Goal: Use online tool/utility: Use online tool/utility

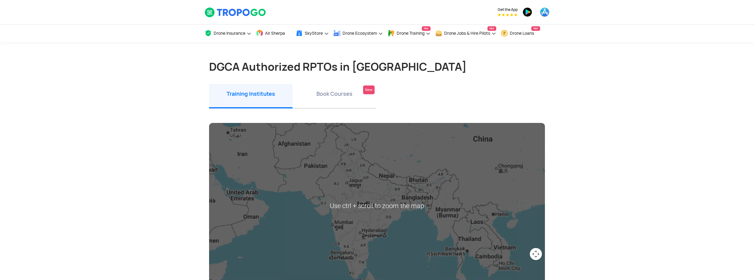
scroll to position [31, 0]
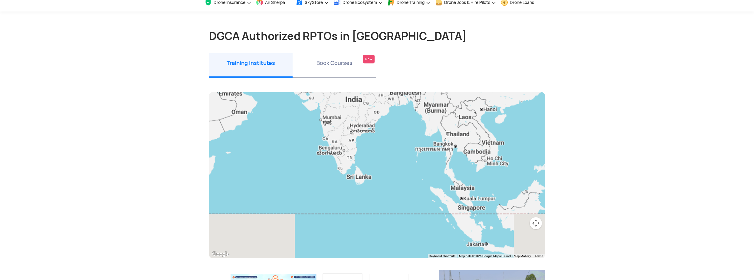
drag, startPoint x: 382, startPoint y: 228, endPoint x: 370, endPoint y: 142, distance: 86.1
click at [370, 142] on div at bounding box center [377, 175] width 336 height 166
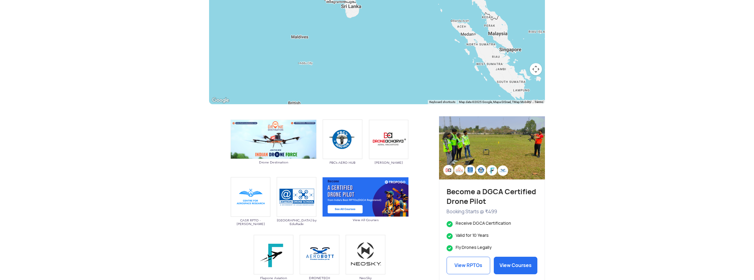
scroll to position [247, 0]
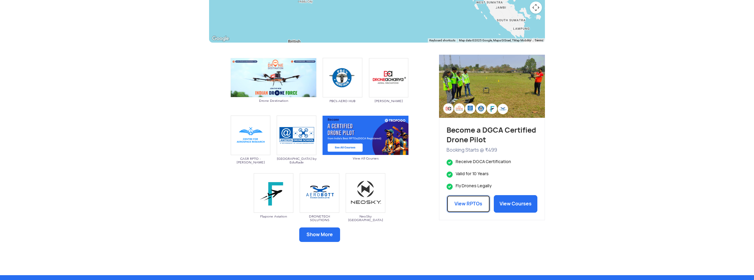
click at [472, 207] on link "View RPTOs" at bounding box center [468, 204] width 44 height 18
click at [471, 204] on link "View RPTOs" at bounding box center [468, 204] width 44 height 18
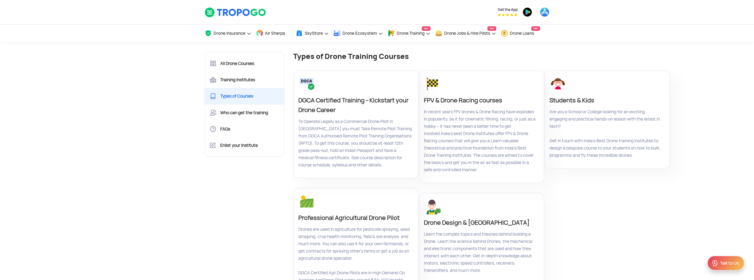
click at [360, 118] on p "To Operate Legally as a Commercial Drone Pilot In [GEOGRAPHIC_DATA] you must Ta…" at bounding box center [355, 143] width 114 height 51
click at [335, 96] on p "DGCA Certified Training - Kickstart your Drone Career" at bounding box center [355, 105] width 114 height 19
click at [239, 78] on link "Training Institutes" at bounding box center [244, 80] width 79 height 16
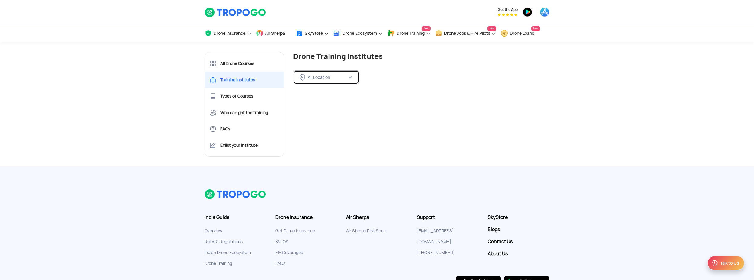
click at [343, 78] on div "All Location" at bounding box center [327, 77] width 39 height 5
click at [332, 95] on div "FILTER BY LOCATION" at bounding box center [338, 92] width 90 height 12
click at [277, 34] on span "Air Sherpa" at bounding box center [275, 33] width 20 height 5
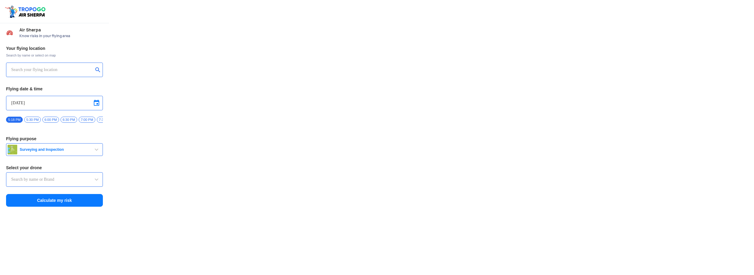
type input "Switch UAV"
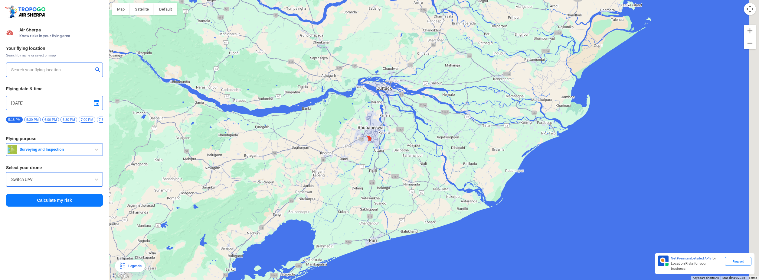
drag, startPoint x: 515, startPoint y: 196, endPoint x: 407, endPoint y: 113, distance: 136.1
click at [407, 113] on div at bounding box center [434, 140] width 650 height 280
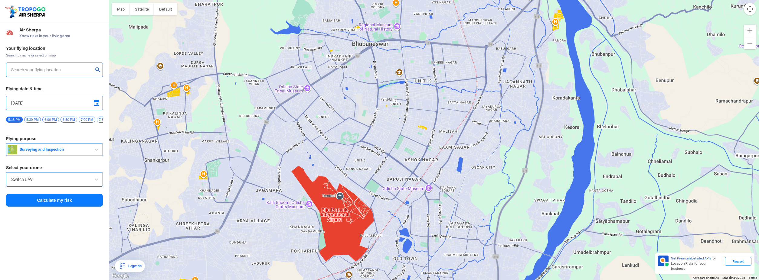
drag, startPoint x: 386, startPoint y: 97, endPoint x: 359, endPoint y: 161, distance: 69.5
click at [359, 161] on div at bounding box center [434, 140] width 650 height 280
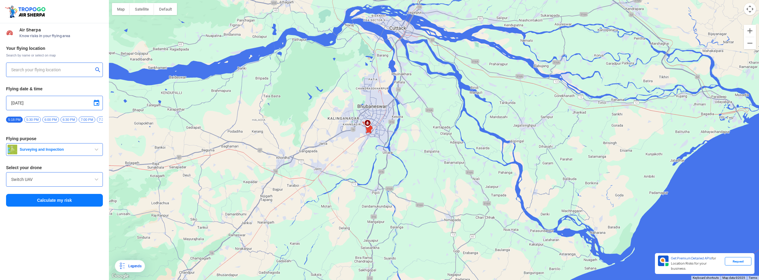
click at [92, 152] on span "Surveying and Inspection" at bounding box center [55, 149] width 76 height 5
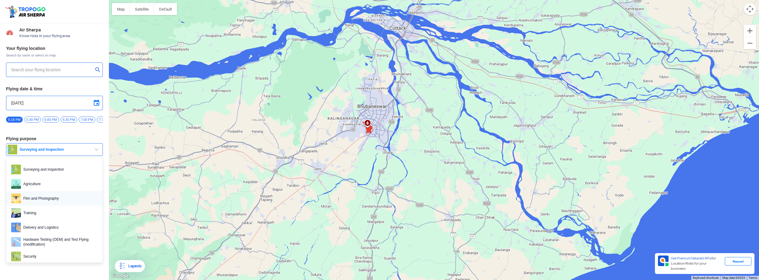
click at [64, 203] on span "Film and Photography" at bounding box center [59, 199] width 77 height 10
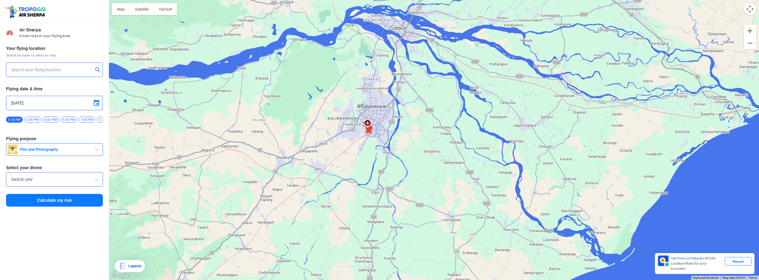
click at [60, 207] on button "Calculate my risk" at bounding box center [54, 200] width 97 height 13
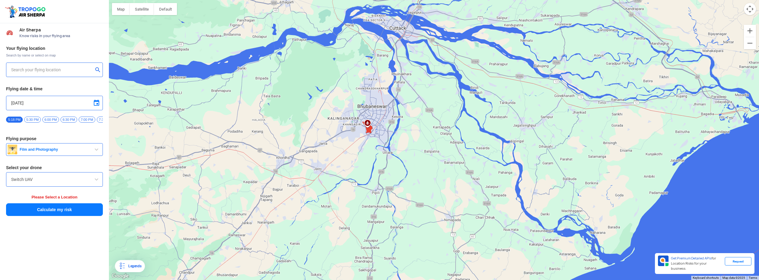
click at [50, 181] on input "Switch UAV" at bounding box center [54, 179] width 86 height 7
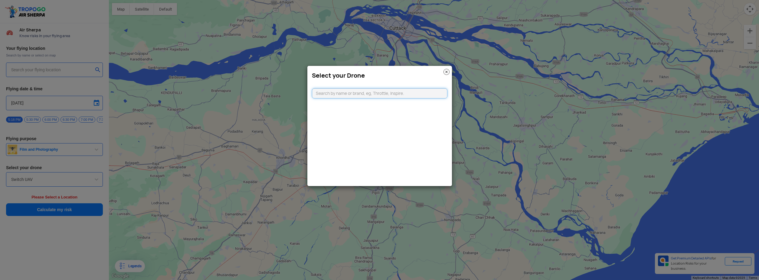
click at [341, 94] on input "text" at bounding box center [379, 93] width 135 height 10
type input "avata 2"
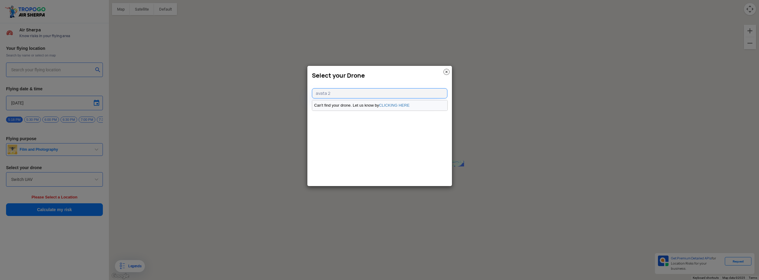
click at [397, 103] on li "Can't find your drone. Let us know by CLICKING HERE" at bounding box center [379, 105] width 135 height 10
type input "144, Khattalwada, Wadgaon, Maharashtra 272176, India"
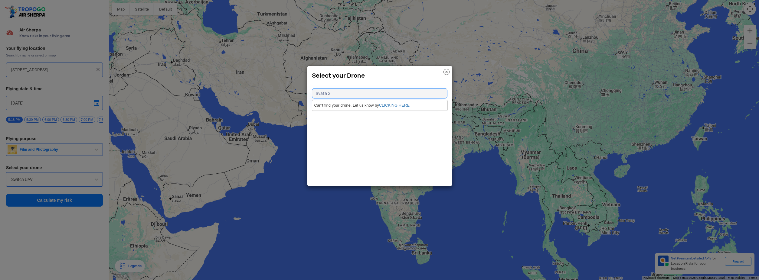
click at [446, 71] on img at bounding box center [446, 72] width 6 height 6
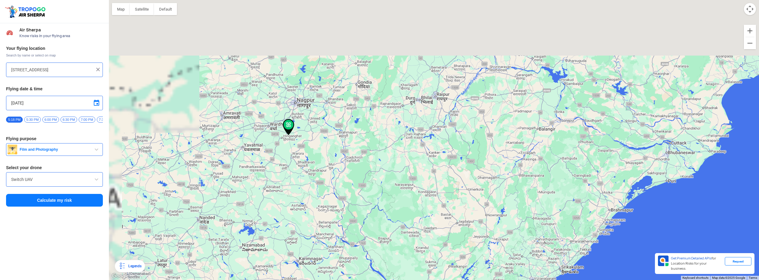
drag, startPoint x: 303, startPoint y: 87, endPoint x: 350, endPoint y: 184, distance: 107.9
click at [350, 184] on div at bounding box center [434, 140] width 650 height 280
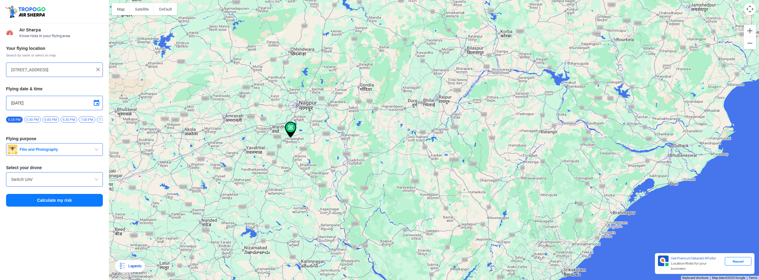
click at [289, 130] on img at bounding box center [290, 130] width 11 height 16
